Goal: Task Accomplishment & Management: Use online tool/utility

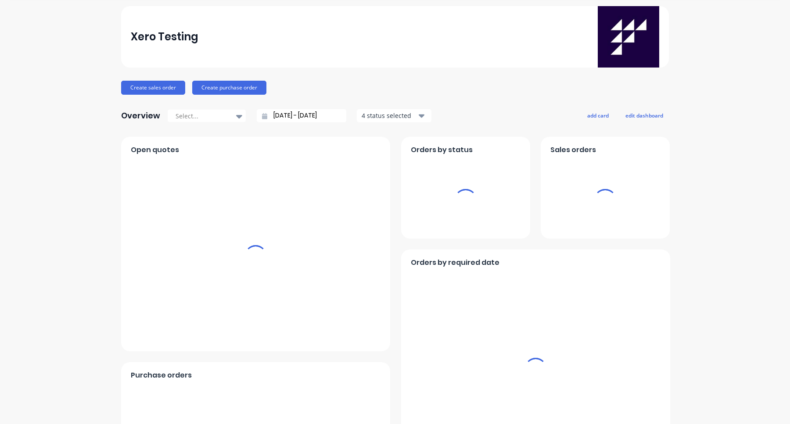
scroll to position [36, 0]
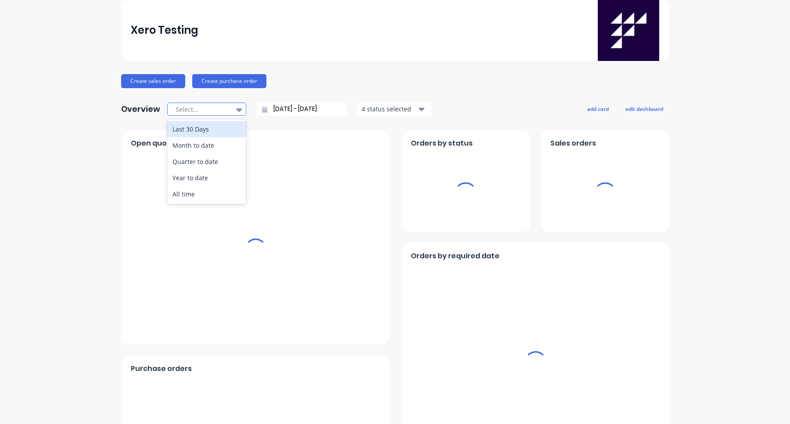
click at [236, 114] on icon at bounding box center [239, 110] width 6 height 10
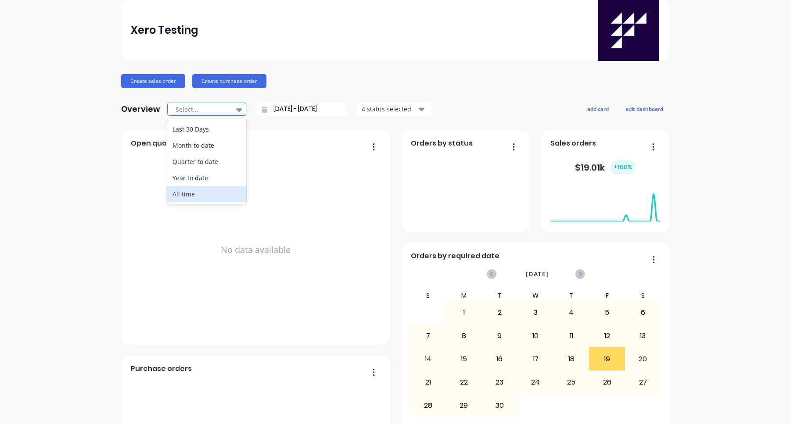
click at [223, 198] on div "All time" at bounding box center [206, 194] width 79 height 16
type input "[DATE] - [DATE]"
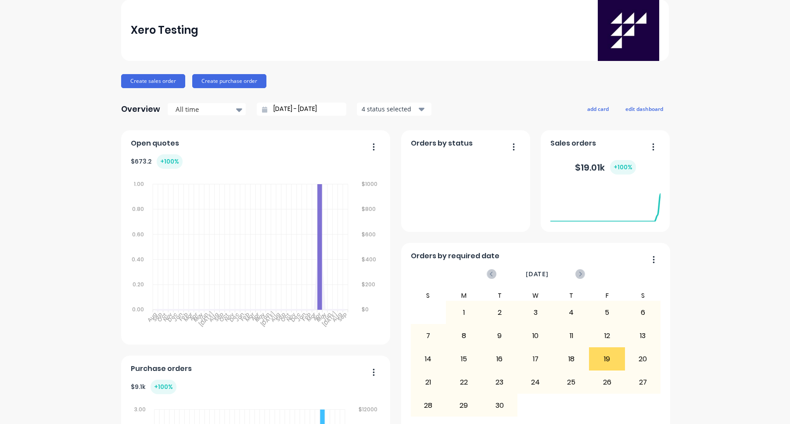
scroll to position [0, 0]
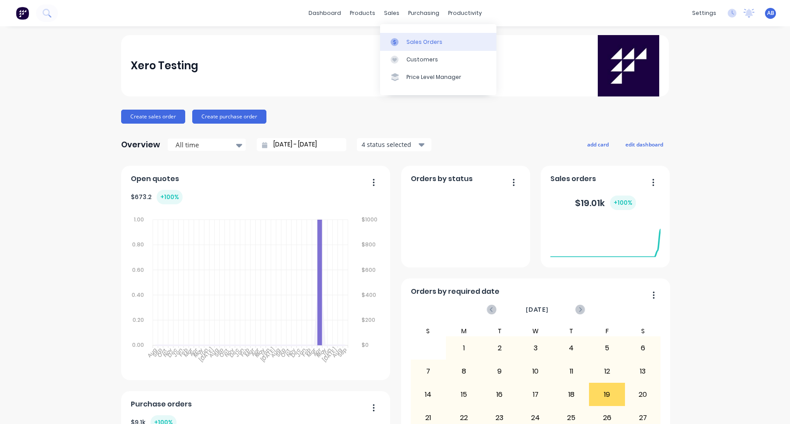
click at [408, 44] on div "Sales Orders" at bounding box center [424, 42] width 36 height 8
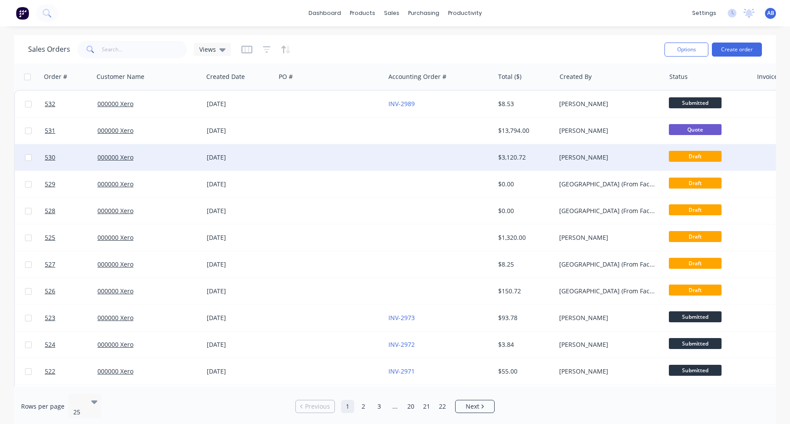
click at [471, 162] on div at bounding box center [439, 157] width 109 height 26
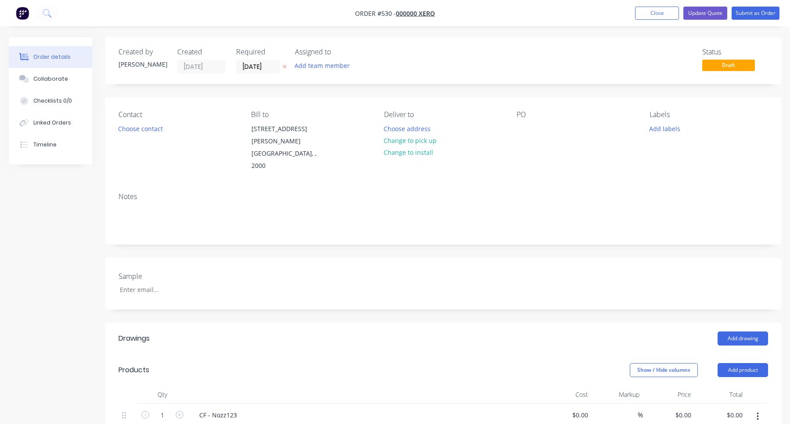
type input "$22.00"
type input "354.55"
type input "$100.00"
type input "$2,700.00"
type input "$137.02"
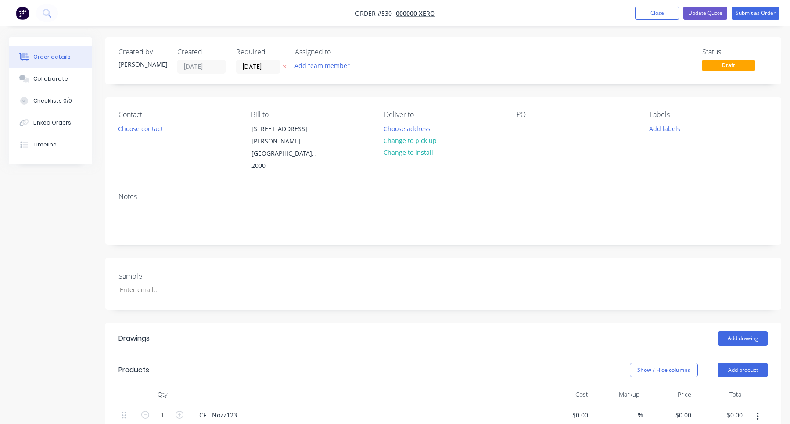
type input "$137.02"
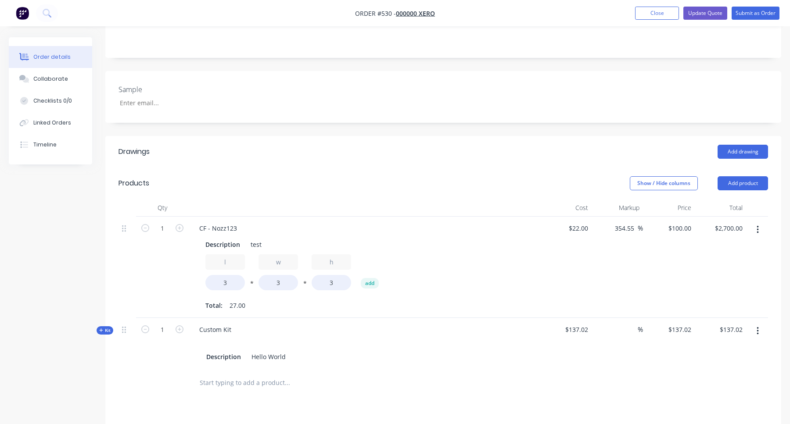
scroll to position [362, 0]
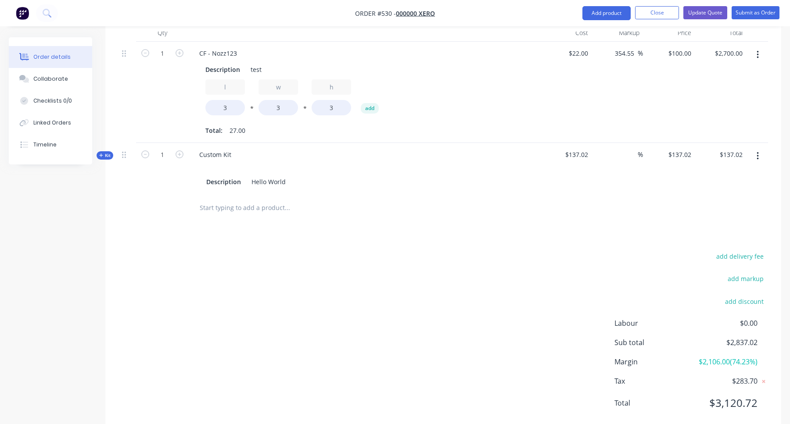
click at [229, 199] on input "text" at bounding box center [287, 208] width 176 height 18
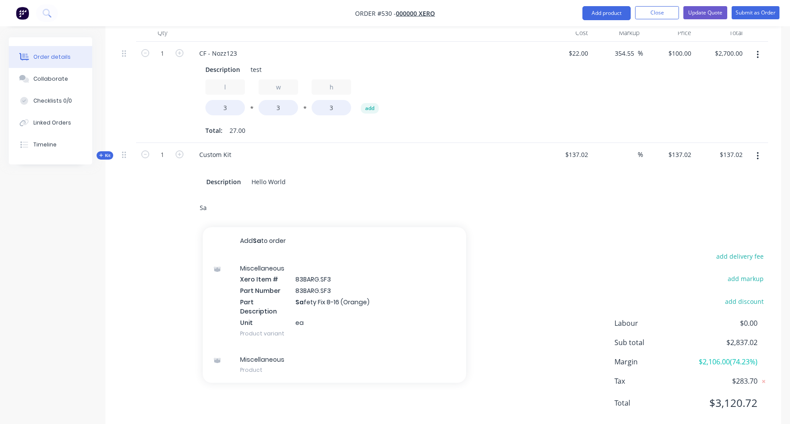
type input "S"
